Goal: Transaction & Acquisition: Book appointment/travel/reservation

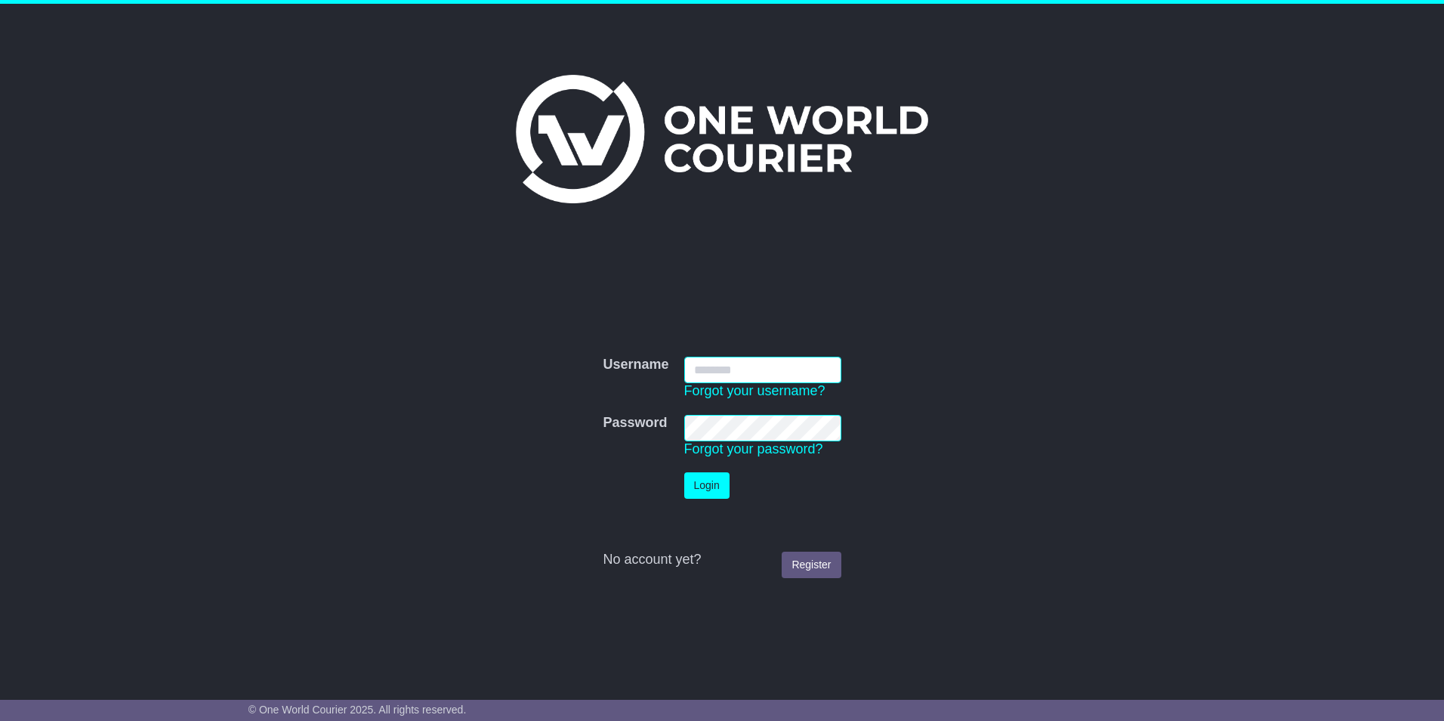
type input "**********"
drag, startPoint x: 691, startPoint y: 502, endPoint x: 693, endPoint y: 492, distance: 9.9
click at [691, 502] on td "Login" at bounding box center [763, 486] width 172 height 42
click at [702, 478] on button "Login" at bounding box center [706, 485] width 45 height 26
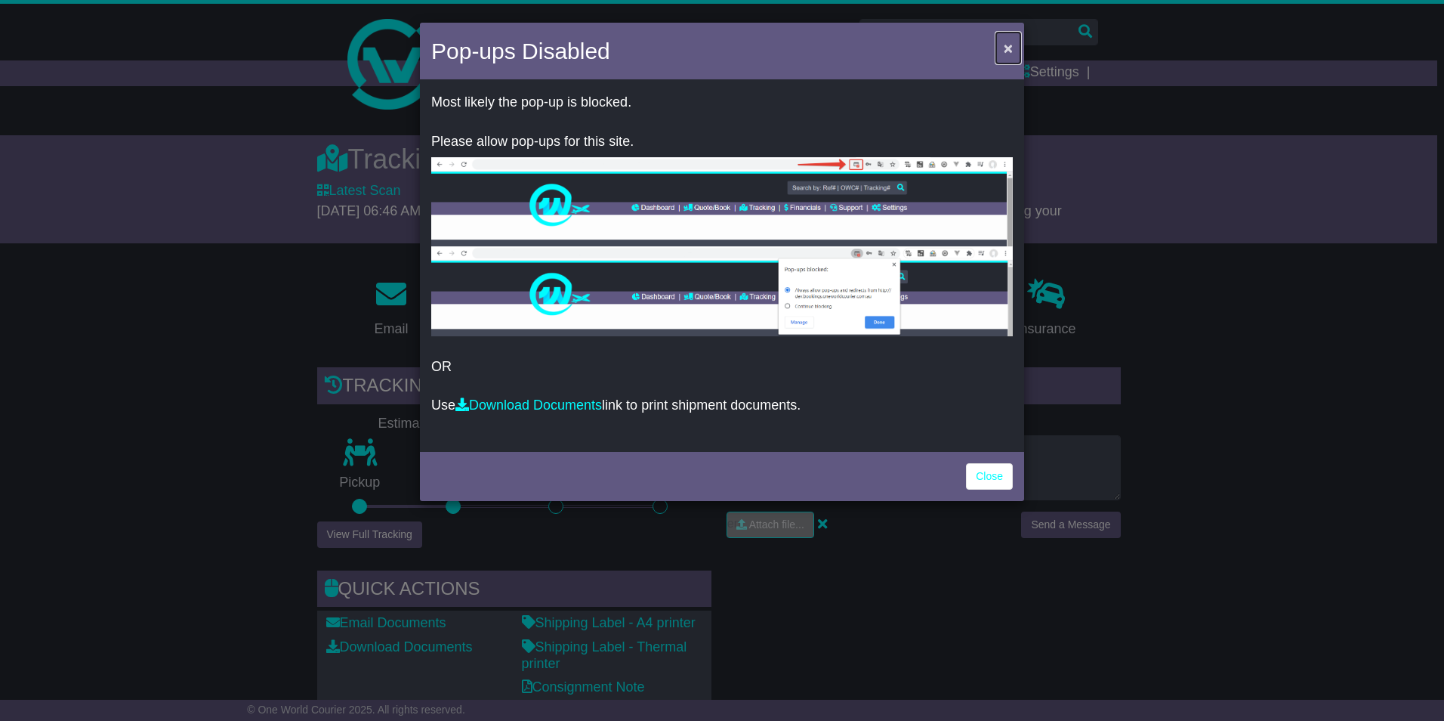
click at [1009, 50] on span "×" at bounding box center [1008, 47] width 9 height 17
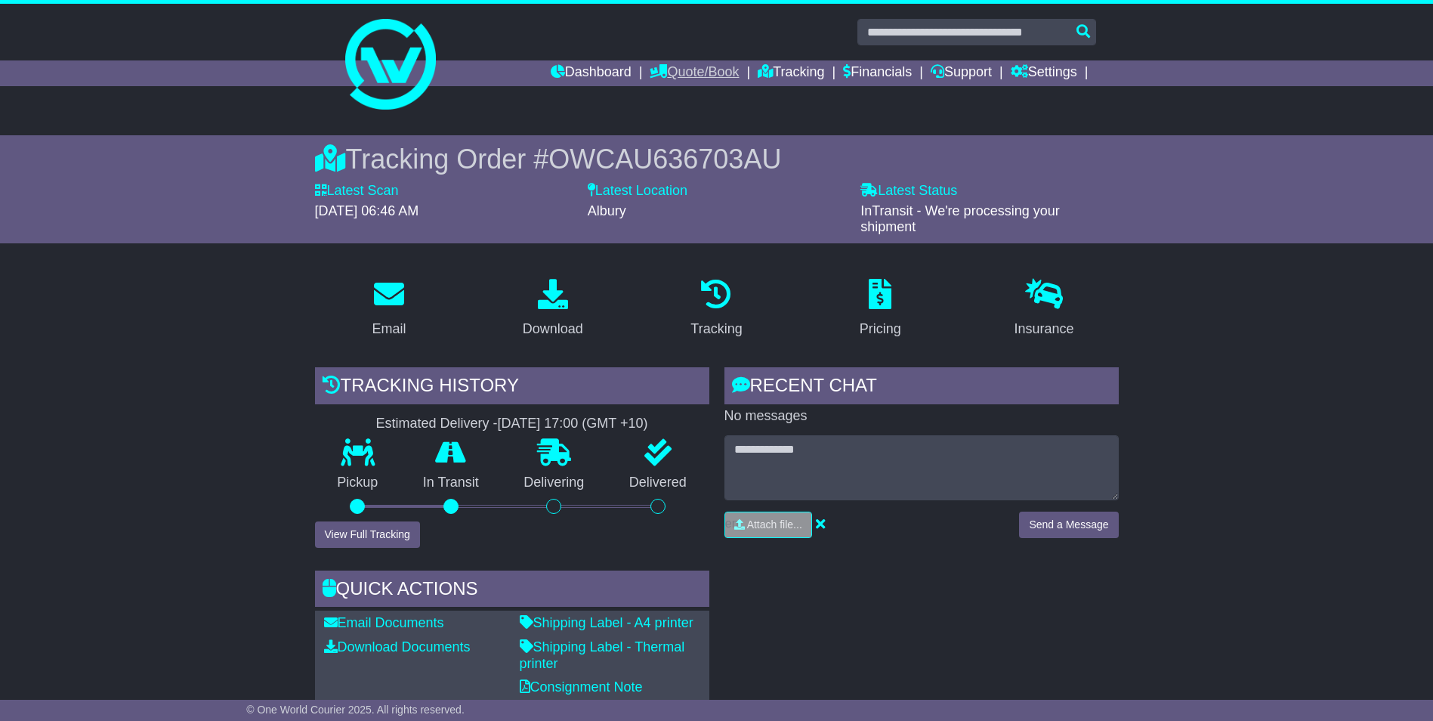
click at [662, 66] on link "Quote/Book" at bounding box center [694, 73] width 89 height 26
click at [690, 97] on link "Domestic" at bounding box center [709, 99] width 119 height 17
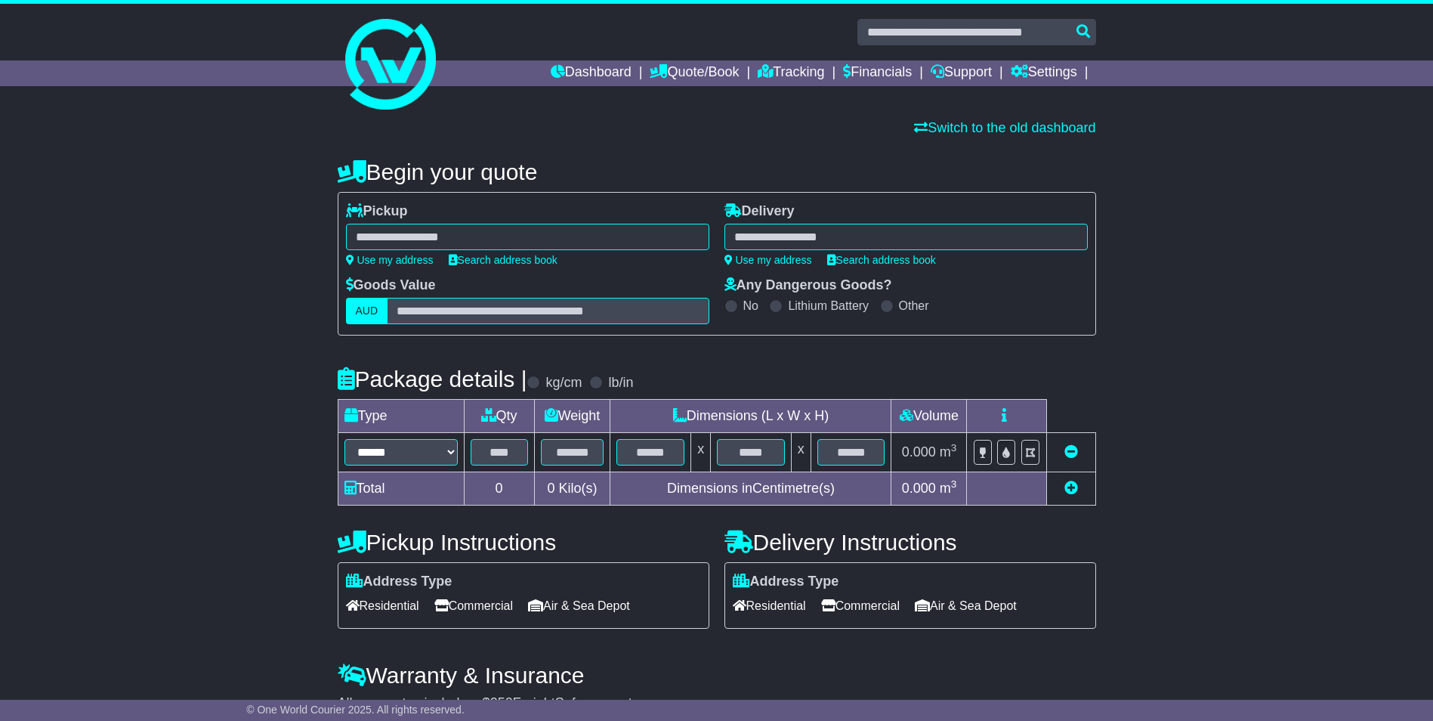
click at [568, 236] on div at bounding box center [527, 237] width 363 height 26
